Goal: Feedback & Contribution: Contribute content

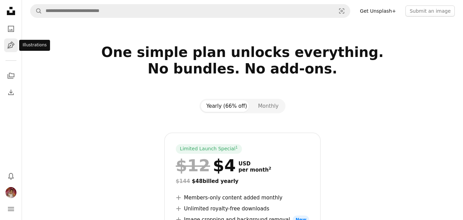
click at [8, 44] on icon "Pen Tool" at bounding box center [11, 45] width 8 height 8
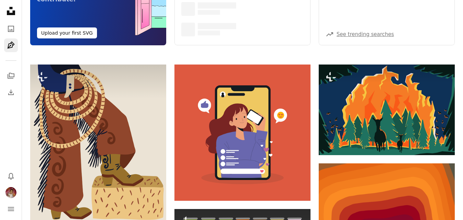
scroll to position [171, 0]
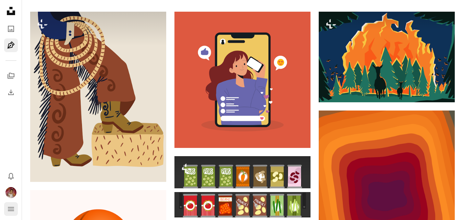
click at [11, 206] on icon "navigation menu" at bounding box center [11, 208] width 8 height 8
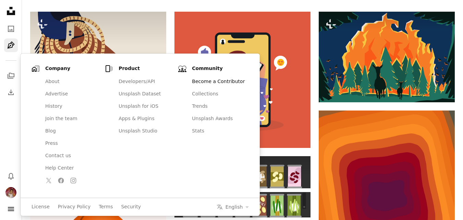
click at [197, 80] on link "Become a Contributor" at bounding box center [218, 81] width 61 height 12
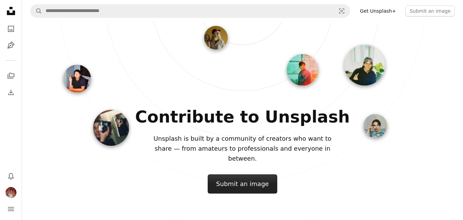
click at [238, 178] on button "Submit an image" at bounding box center [243, 183] width 70 height 19
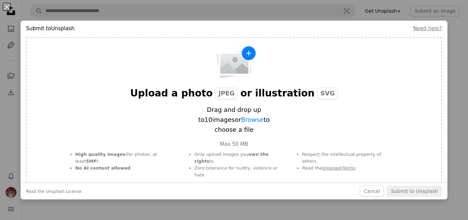
click at [95, 13] on div "An X shape Submit to Unsplash Need help? Upload a photo JPEG or illustration SV…" at bounding box center [234, 110] width 468 height 220
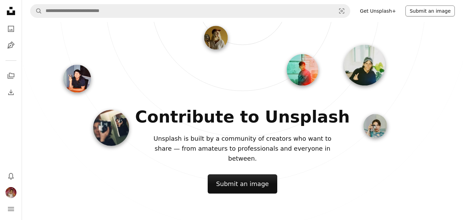
click at [430, 11] on button "Submit an image" at bounding box center [429, 10] width 49 height 11
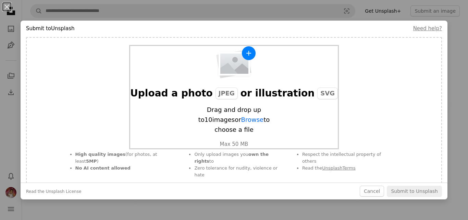
click at [241, 123] on span "Browse" at bounding box center [252, 119] width 23 height 7
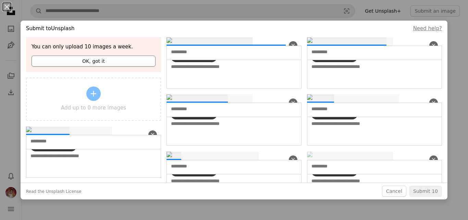
click at [89, 60] on button "OK, got it" at bounding box center [94, 60] width 124 height 11
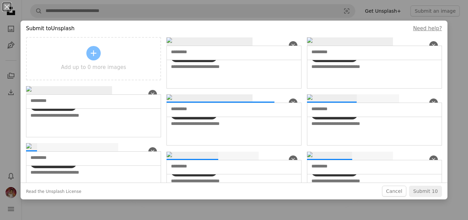
click at [236, 46] on div "An X shape Remove A map marker Add location" at bounding box center [233, 41] width 135 height 9
click at [178, 55] on input "text" at bounding box center [222, 52] width 102 height 7
click at [184, 59] on span "Add location" at bounding box center [196, 56] width 34 height 5
click at [187, 55] on input "text" at bounding box center [222, 52] width 102 height 7
click at [190, 88] on textarea at bounding box center [233, 74] width 135 height 29
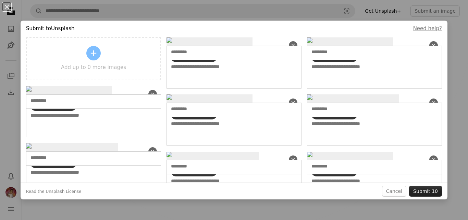
click at [424, 190] on button "Submit 10" at bounding box center [425, 190] width 33 height 11
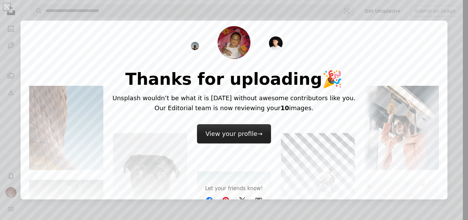
click at [233, 133] on link "View your profile →" at bounding box center [234, 133] width 74 height 19
